Goal: Find specific page/section: Find specific page/section

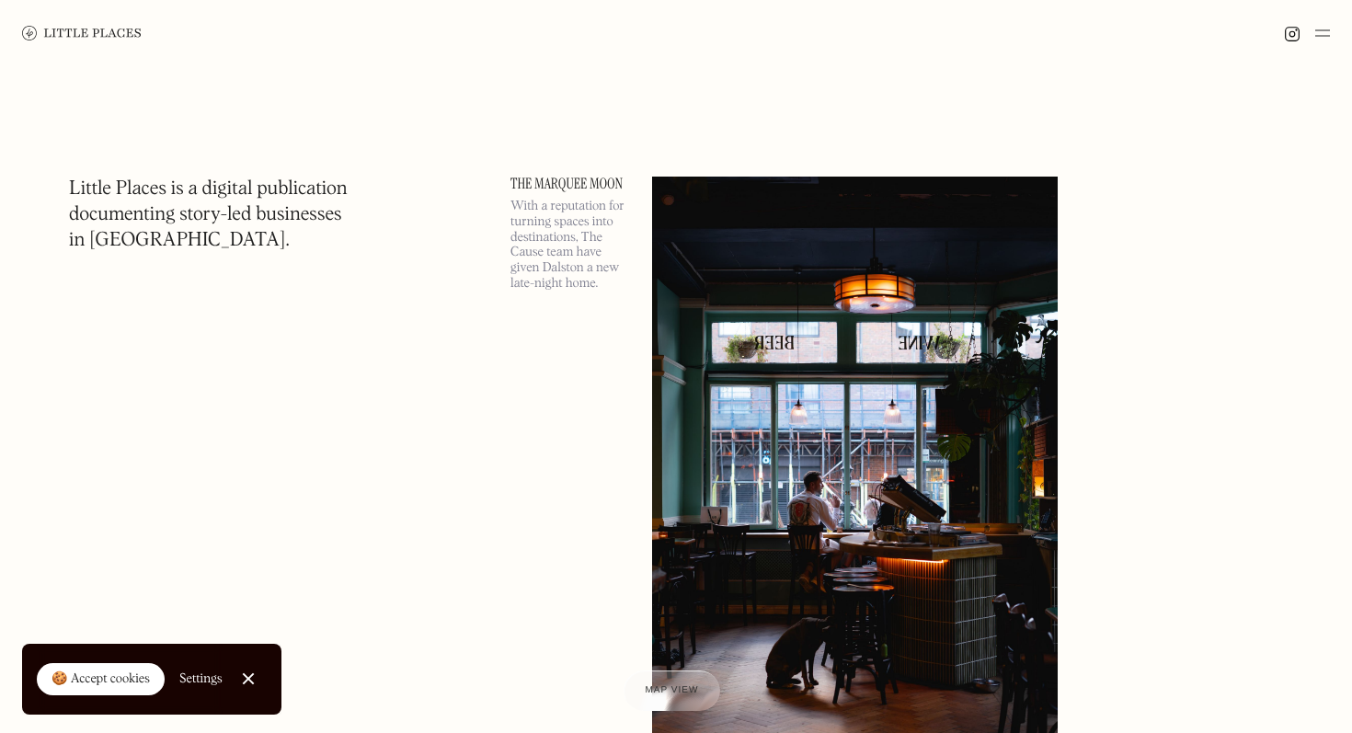
click at [240, 678] on link "Close Cookie Popup" at bounding box center [248, 678] width 37 height 37
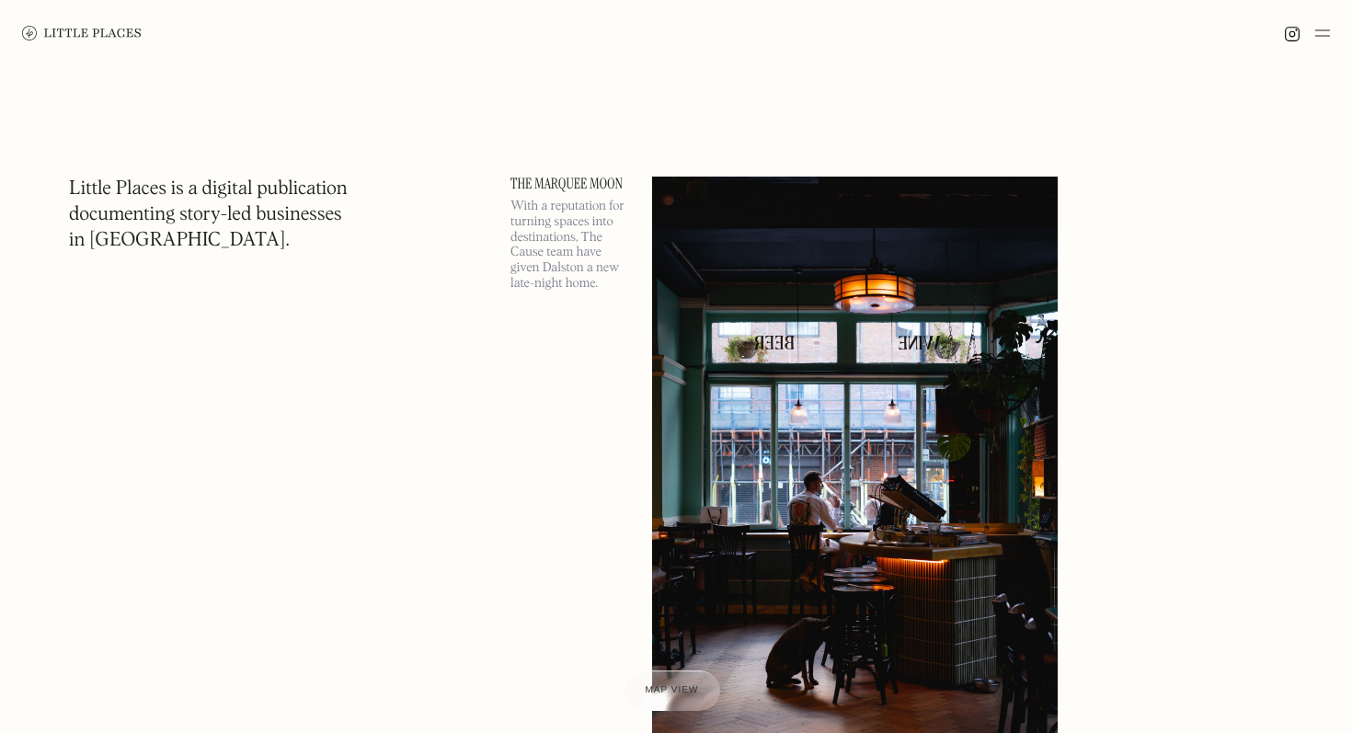
click at [1320, 31] on img at bounding box center [1322, 33] width 15 height 22
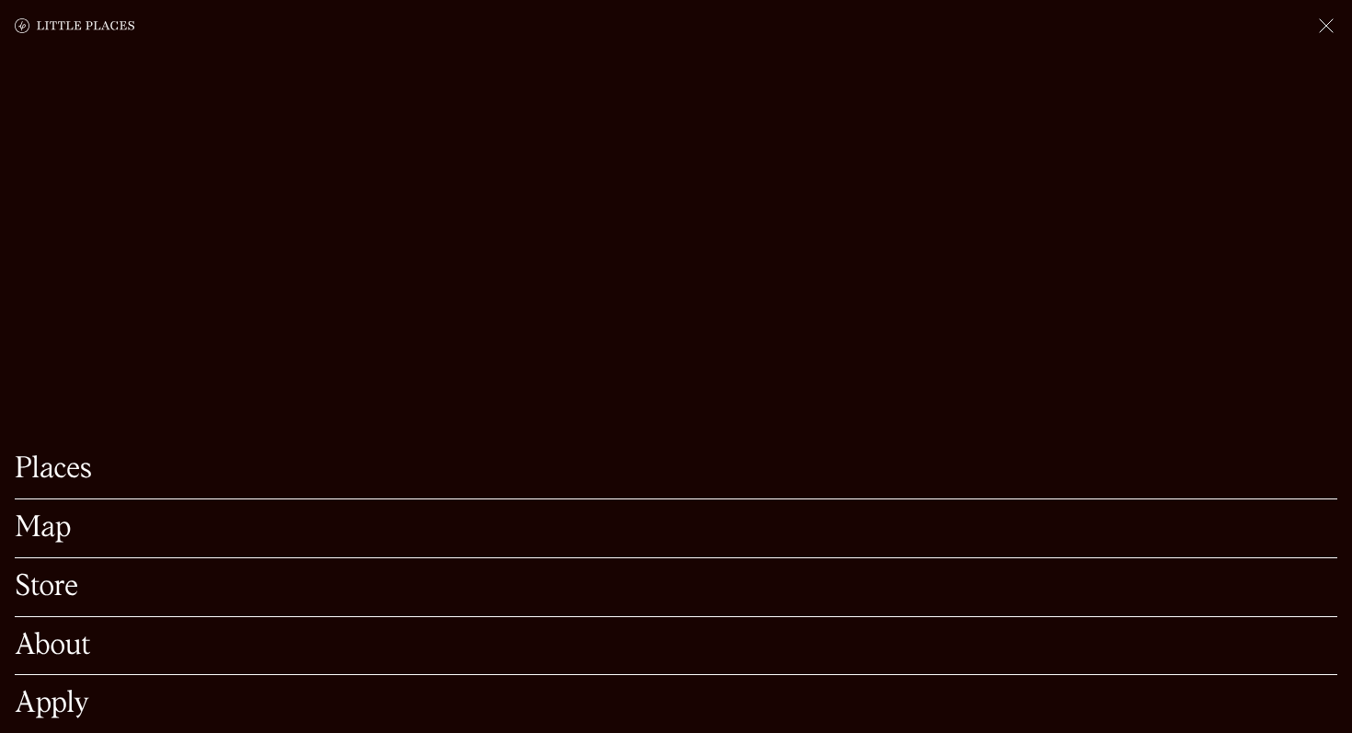
click at [44, 475] on link "Places" at bounding box center [676, 469] width 1323 height 29
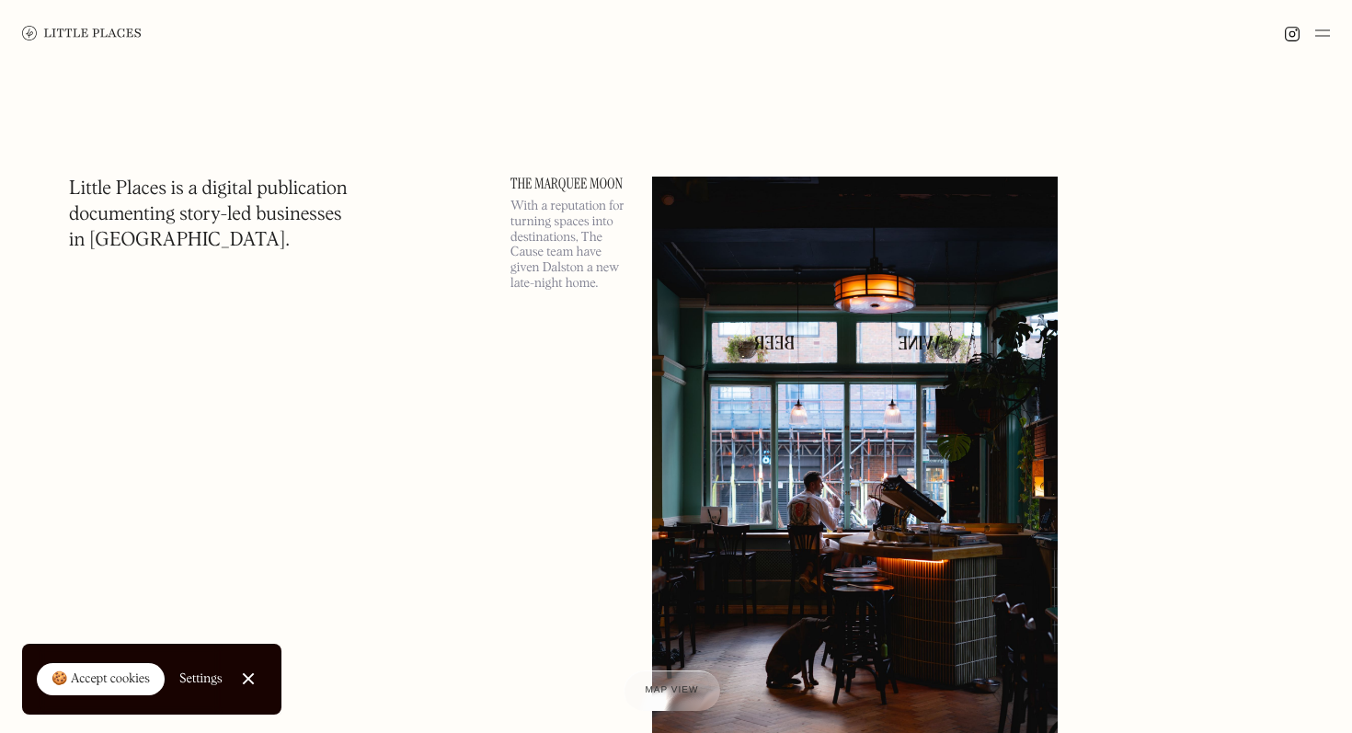
click at [1325, 35] on img at bounding box center [1322, 33] width 15 height 22
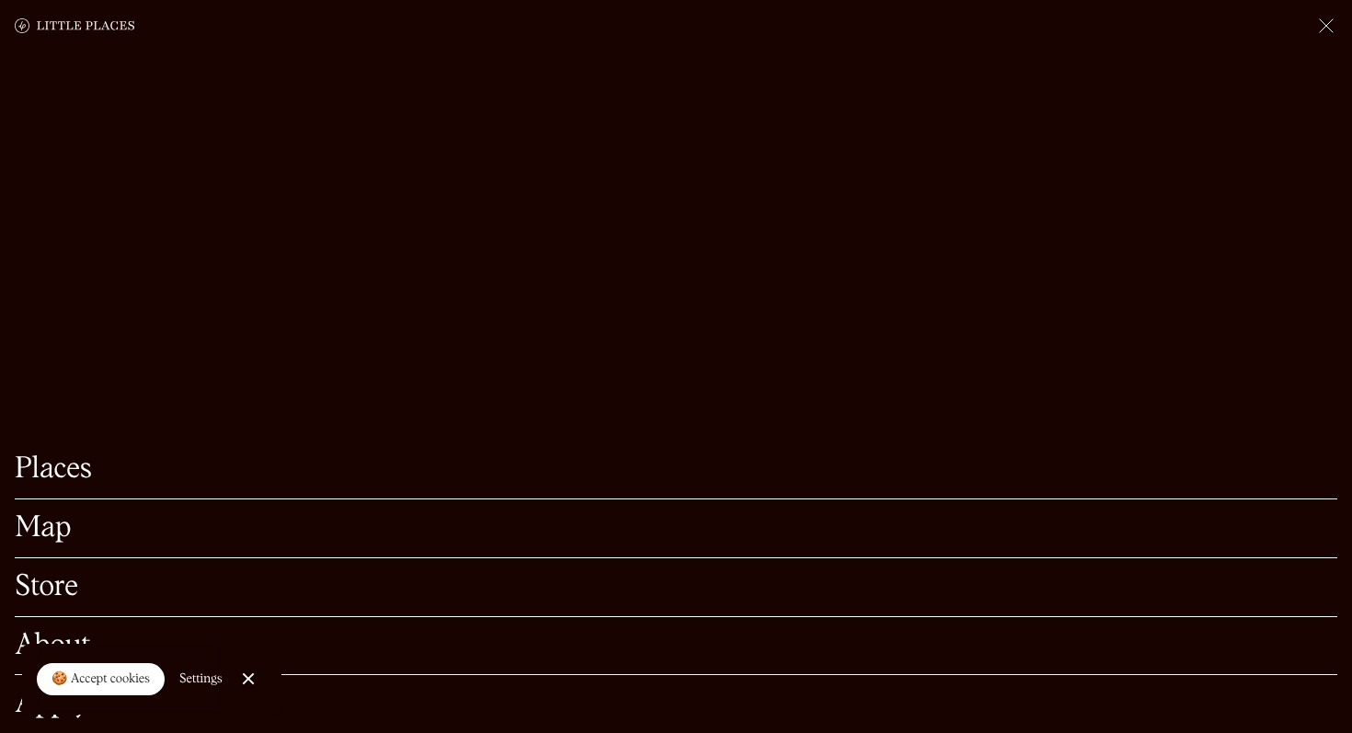
click at [56, 526] on link "Map" at bounding box center [676, 528] width 1323 height 29
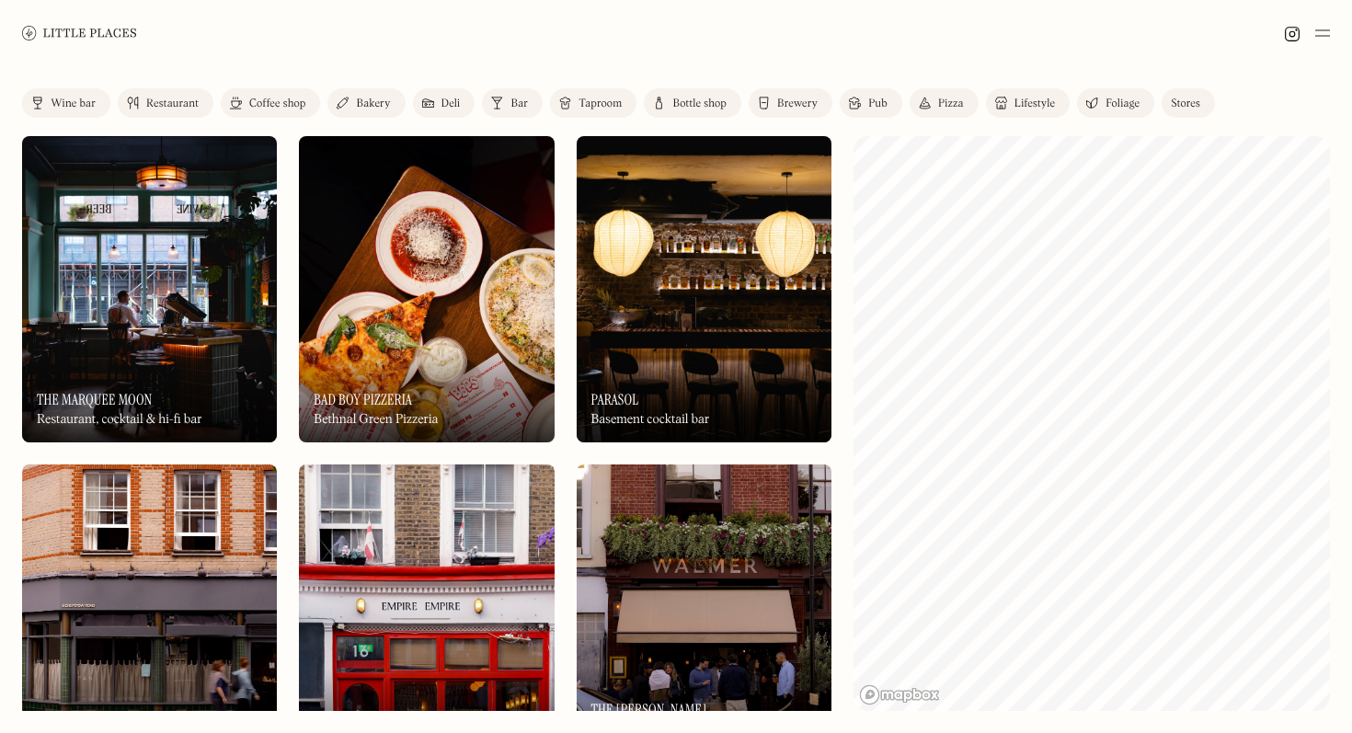
click at [275, 94] on link "Coffee shop" at bounding box center [270, 102] width 99 height 29
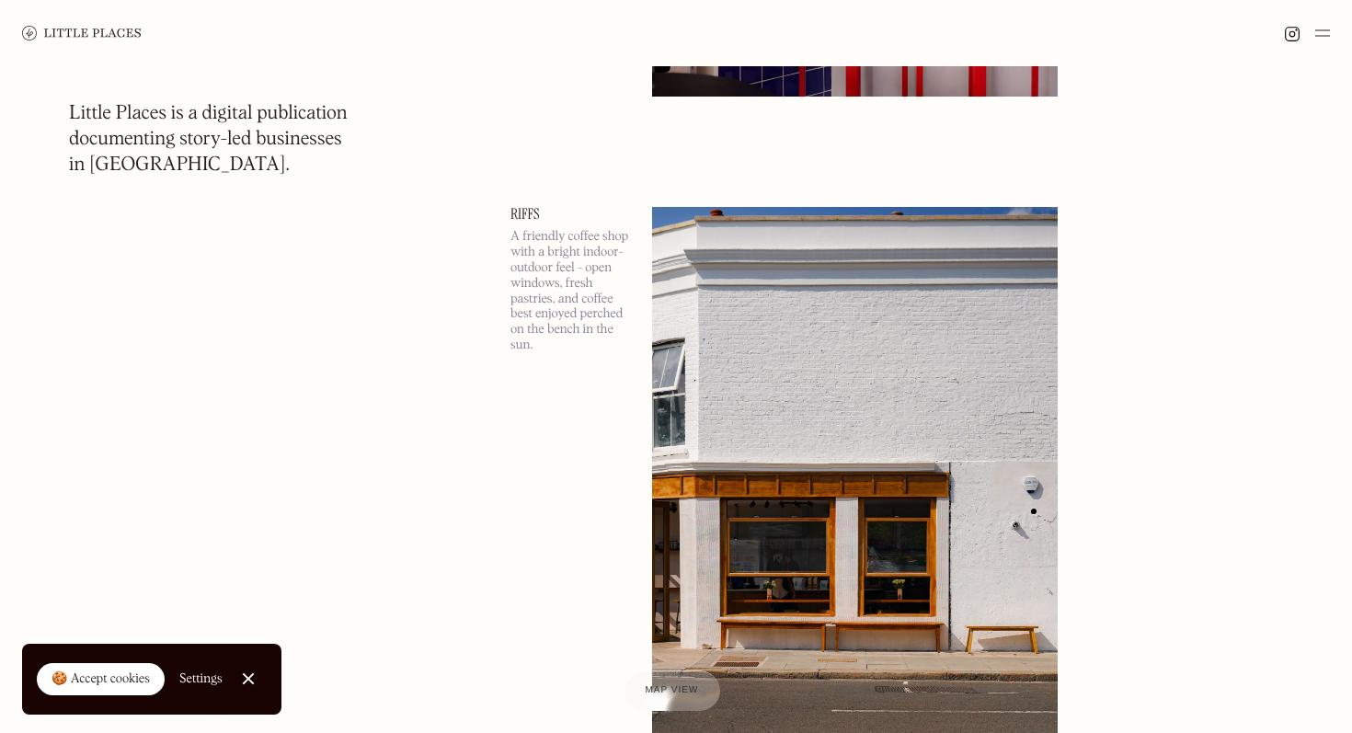
scroll to position [6244, 0]
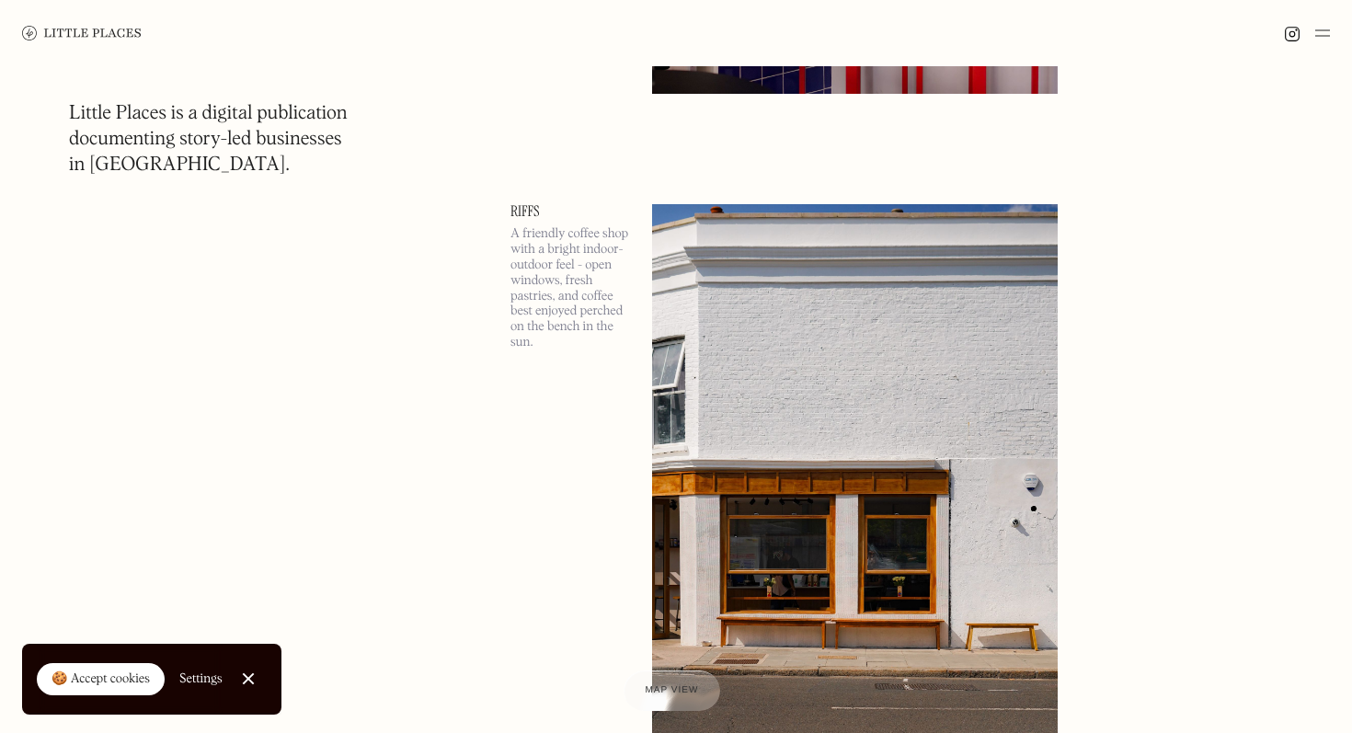
click at [580, 261] on p "A friendly coffee shop with a bright indoor-outdoor feel - open windows, fresh …" at bounding box center [570, 287] width 120 height 123
click at [682, 691] on span "Map view" at bounding box center [672, 690] width 56 height 11
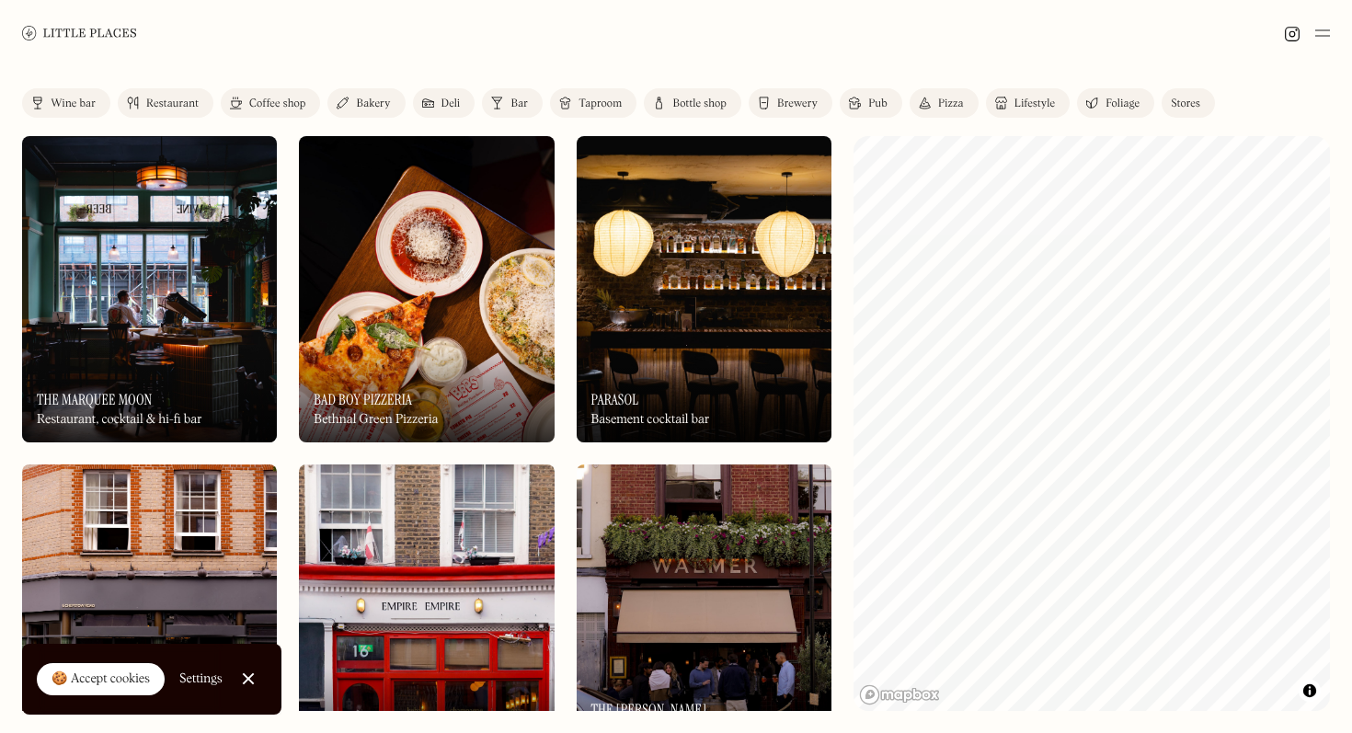
click at [369, 90] on link "Bakery" at bounding box center [365, 102] width 77 height 29
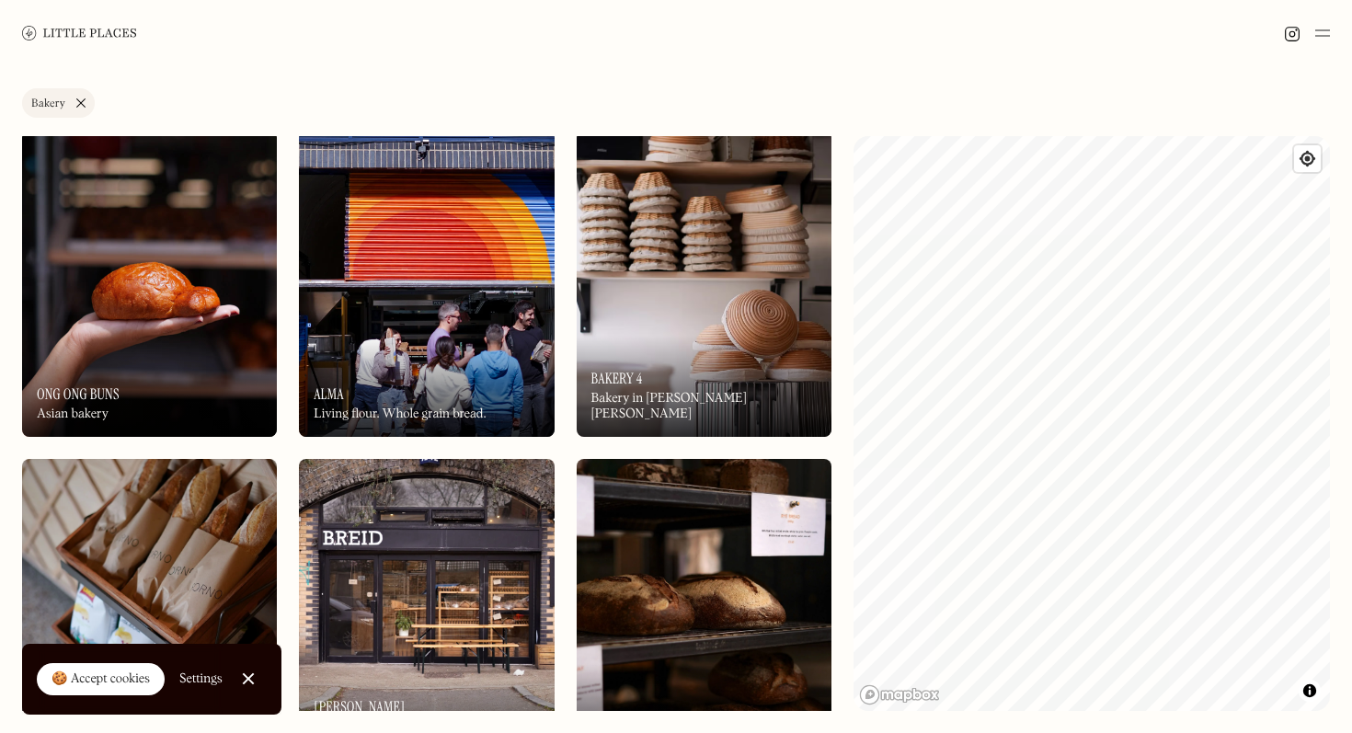
scroll to position [665, 0]
